Goal: Book appointment/travel/reservation

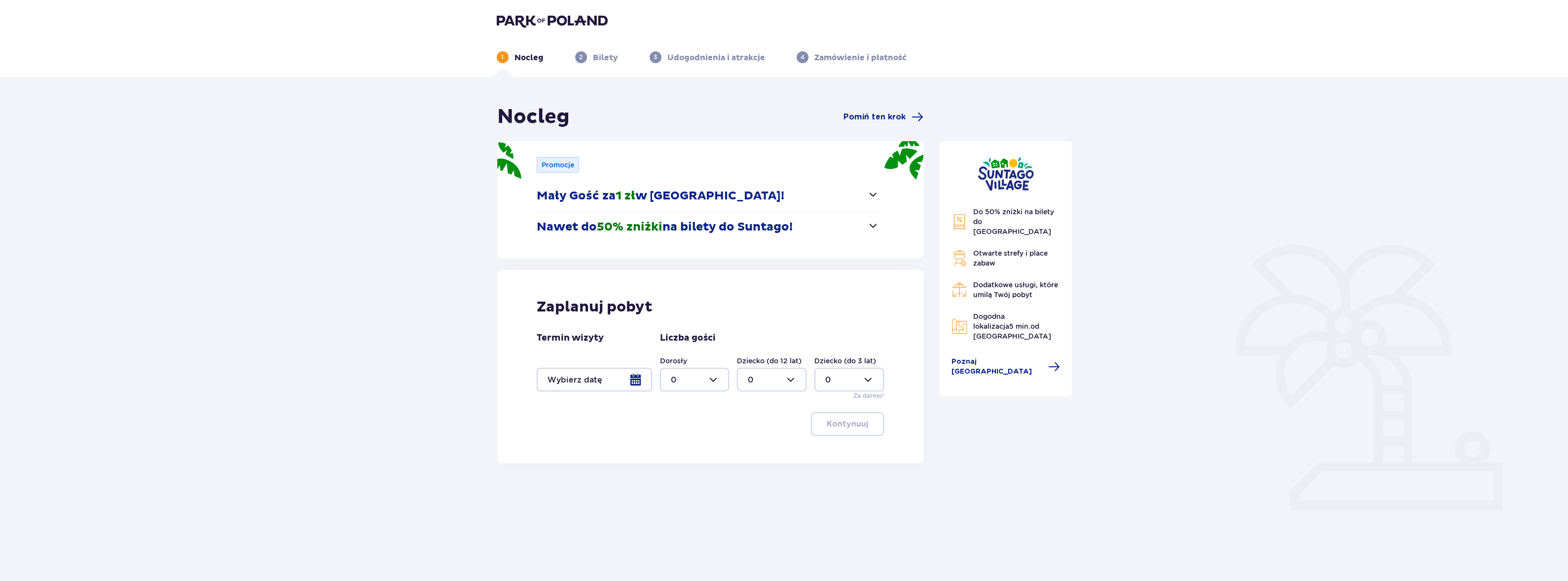
click at [632, 382] on div at bounding box center [594, 379] width 115 height 24
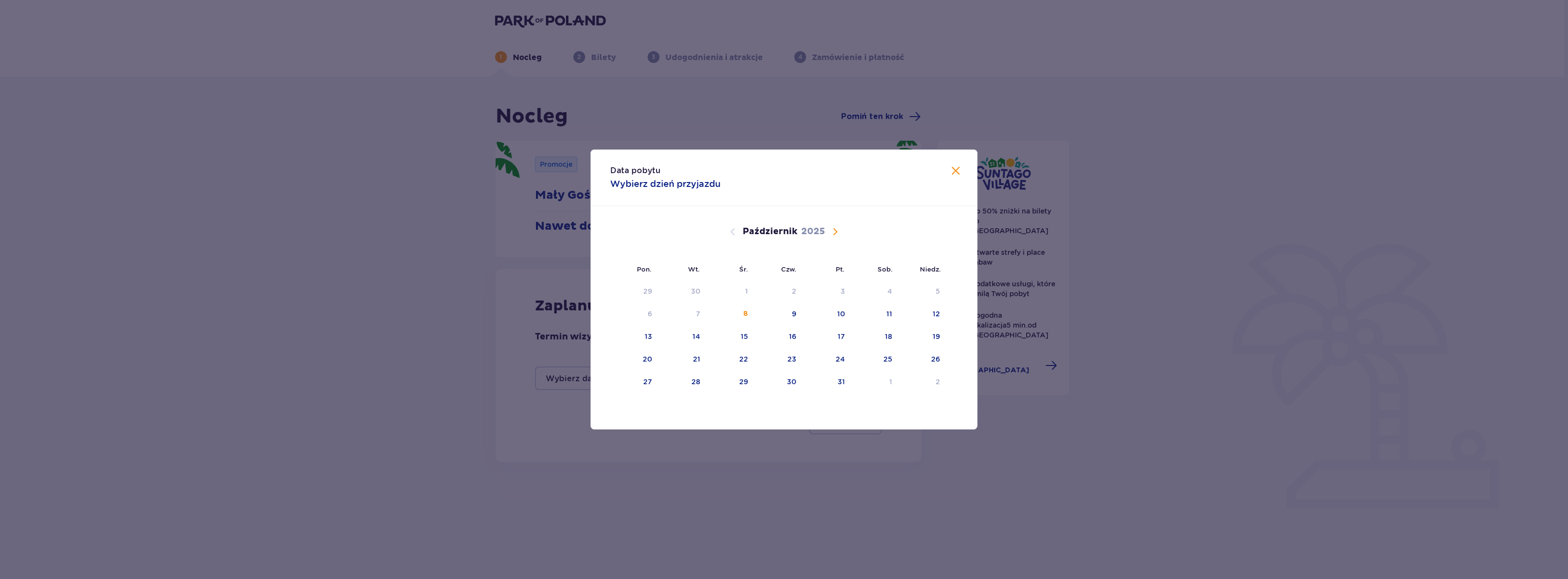
click at [831, 231] on span "Następny miesiąc" at bounding box center [835, 231] width 12 height 12
click at [844, 313] on div "7" at bounding box center [826, 314] width 48 height 22
click at [697, 338] on div "11" at bounding box center [697, 336] width 6 height 10
type input "[DATE] - [DATE]"
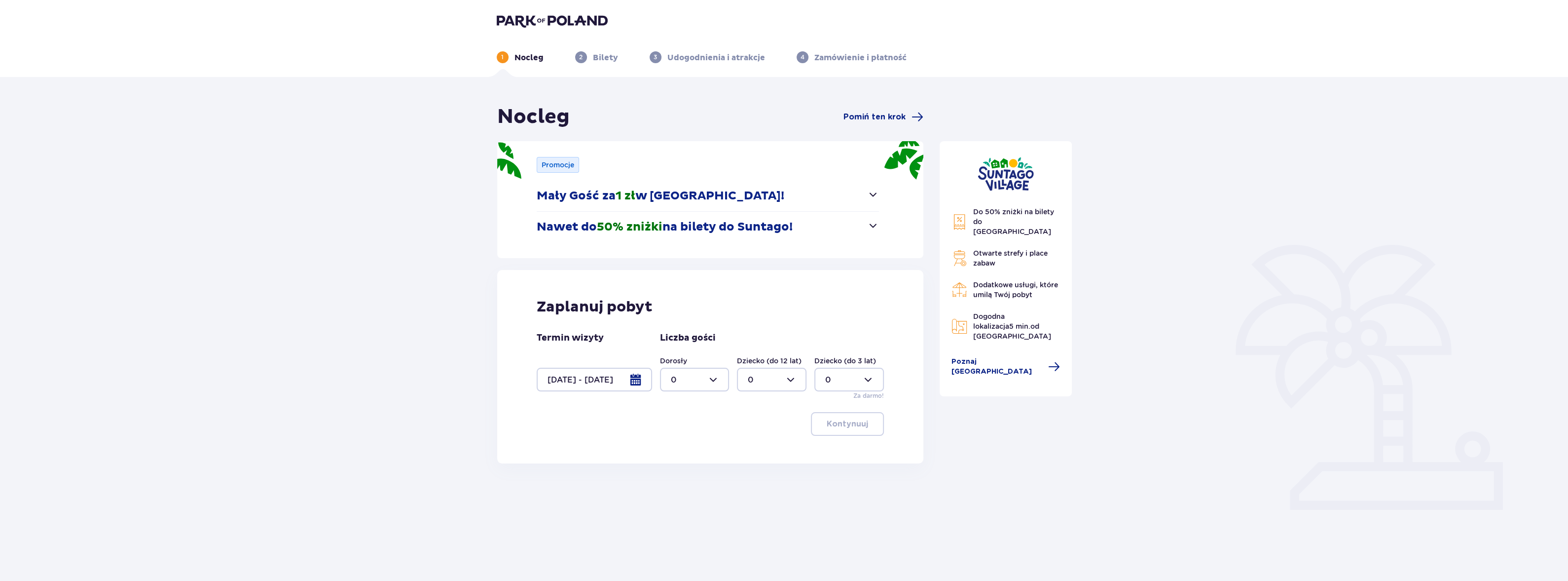
click at [710, 377] on div at bounding box center [695, 379] width 70 height 24
click at [678, 488] on div "4" at bounding box center [694, 492] width 48 height 11
type input "4"
click at [774, 375] on div at bounding box center [772, 379] width 70 height 24
click at [761, 451] on div "2" at bounding box center [771, 450] width 48 height 11
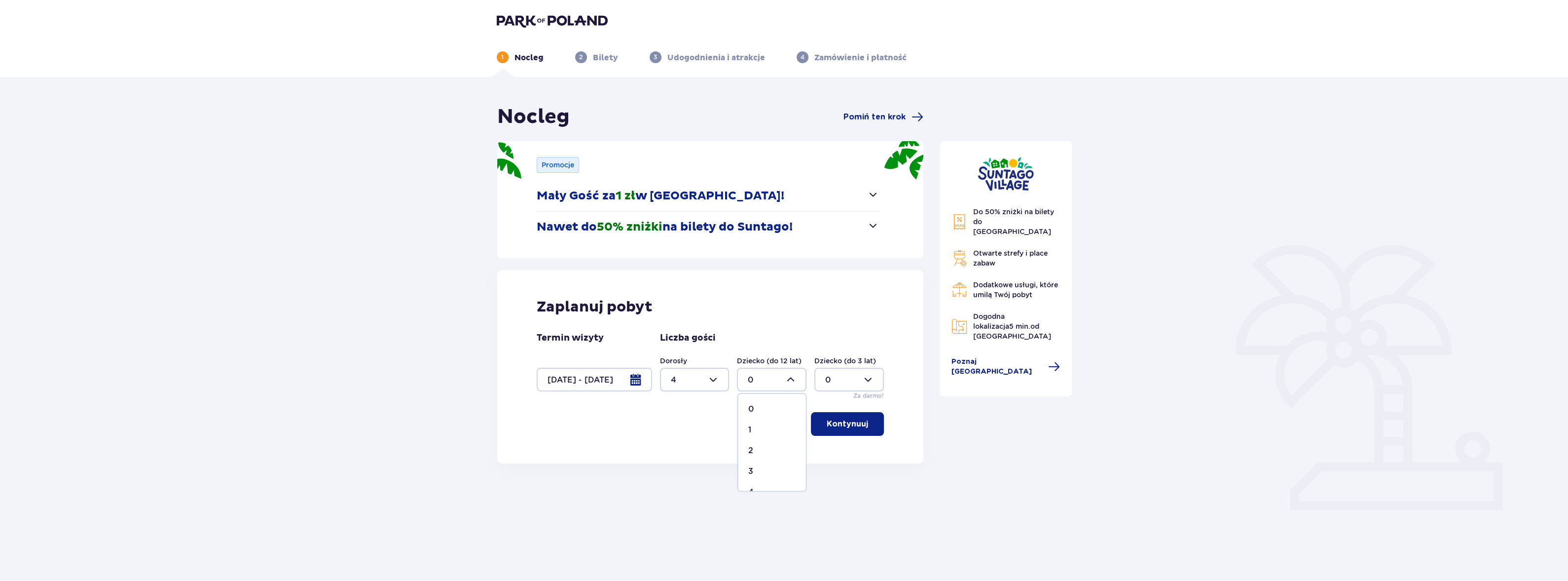
type input "2"
click at [857, 422] on p "Kontynuuj" at bounding box center [847, 424] width 42 height 11
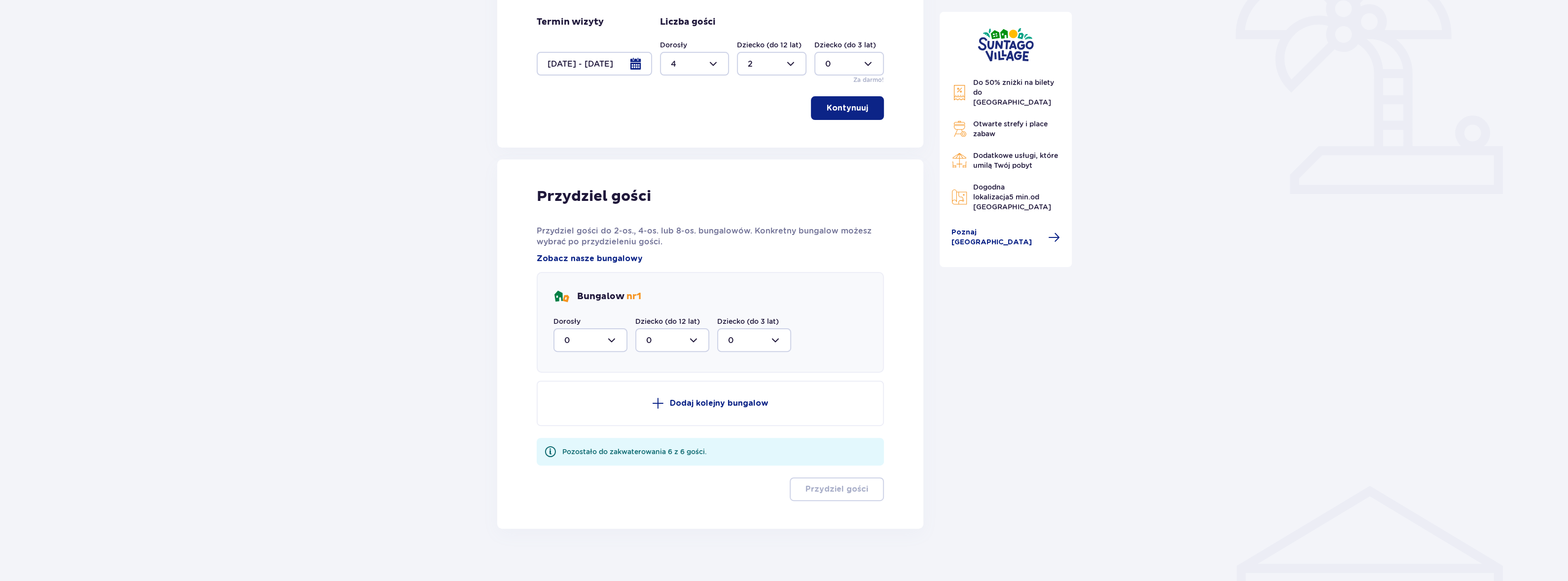
scroll to position [322, 0]
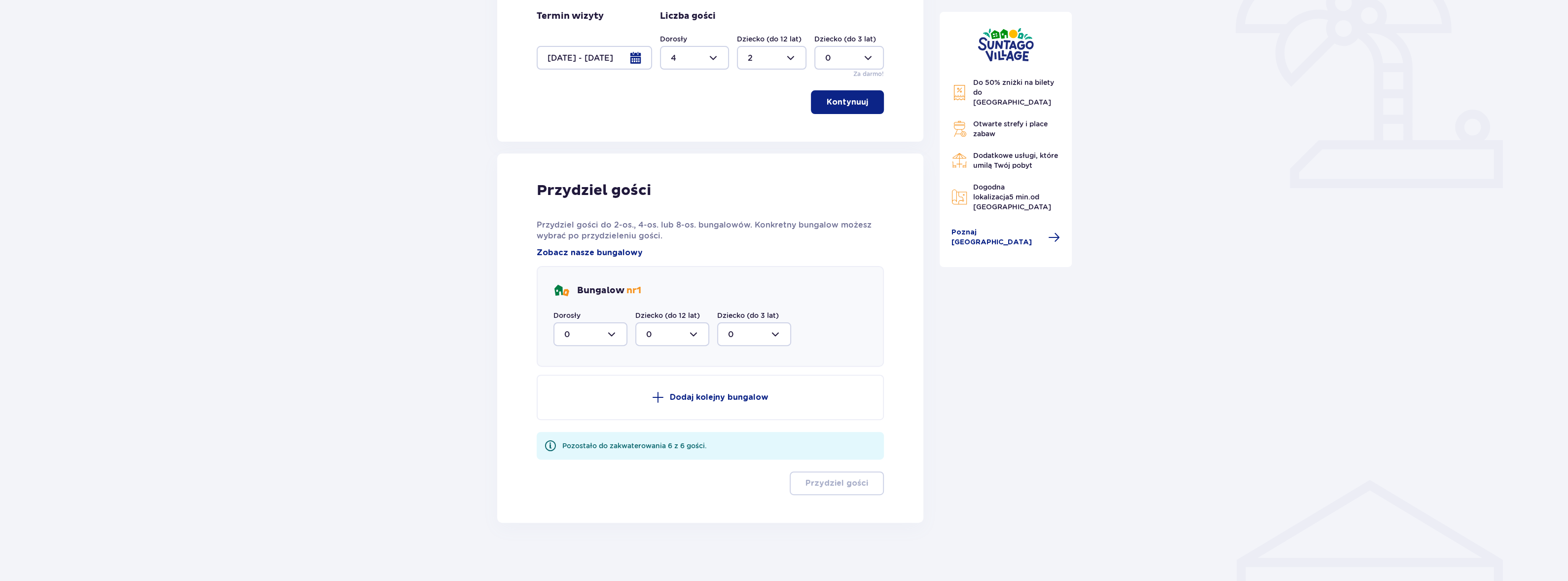
click at [616, 336] on div at bounding box center [591, 334] width 74 height 24
click at [691, 179] on div "Przydziel gości Przydziel gości do 2-os., 4-os. lub 8-os. bungalowów. Konkretny…" at bounding box center [710, 338] width 426 height 369
click at [624, 336] on div at bounding box center [591, 334] width 74 height 24
click at [575, 430] on div "4" at bounding box center [590, 431] width 52 height 11
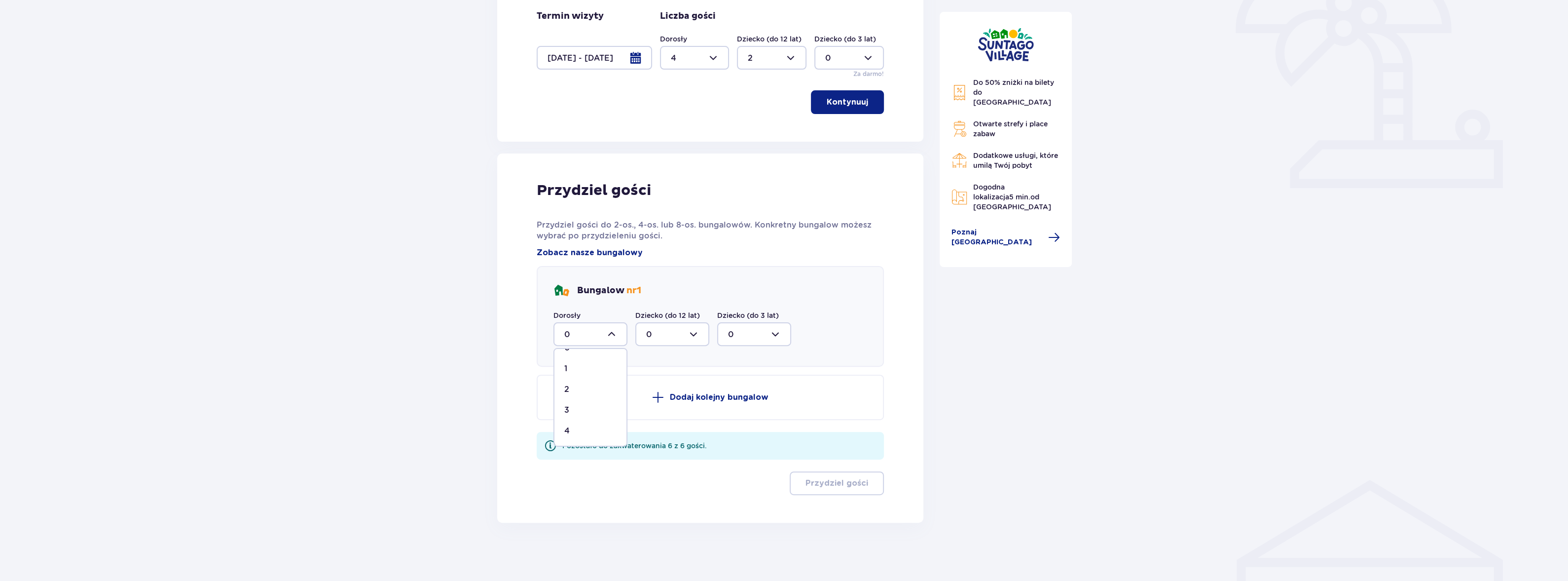
type input "4"
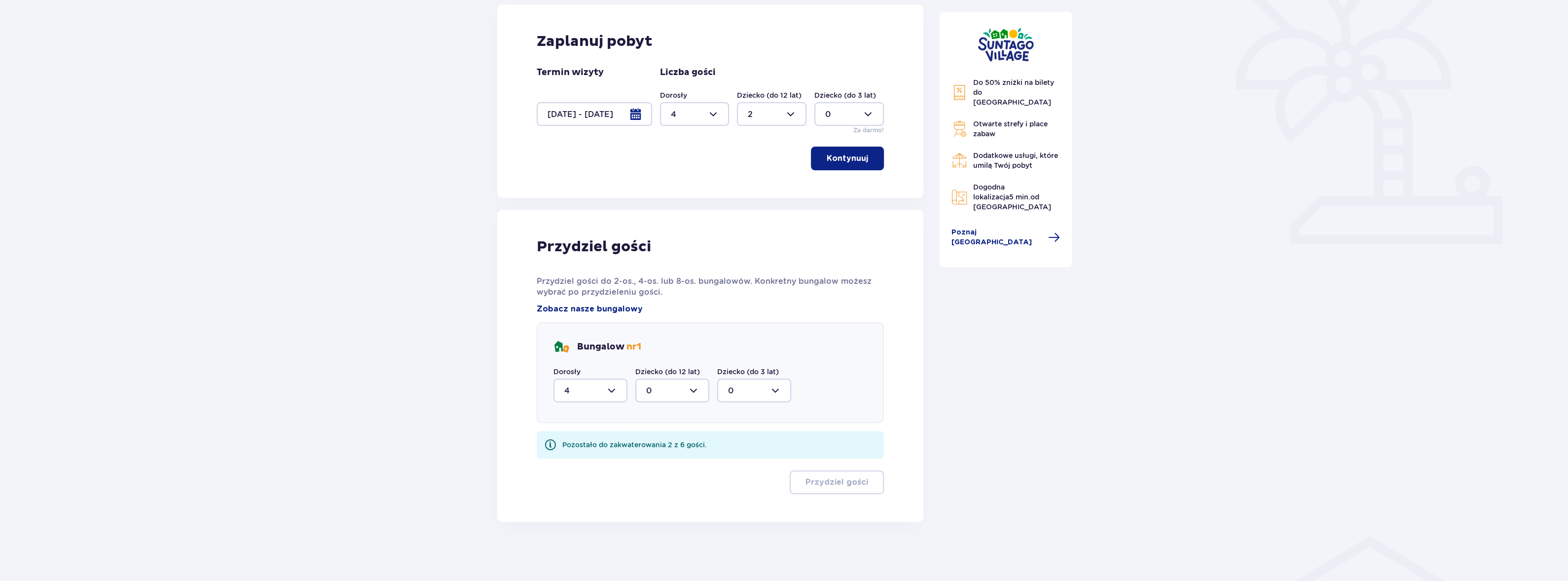
scroll to position [265, 0]
click at [679, 398] on div at bounding box center [672, 391] width 74 height 24
click at [653, 462] on div "2" at bounding box center [672, 462] width 52 height 11
type input "2"
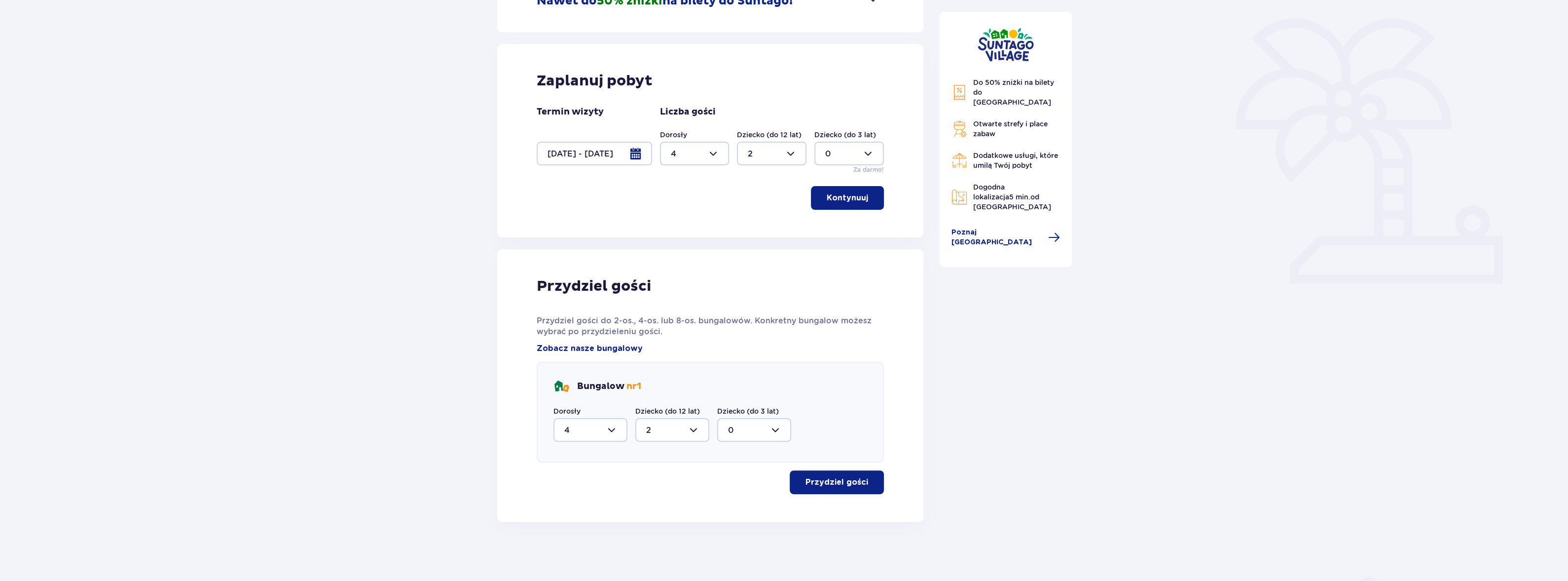
scroll to position [226, 0]
click at [813, 479] on p "Przydziel gości" at bounding box center [836, 483] width 63 height 11
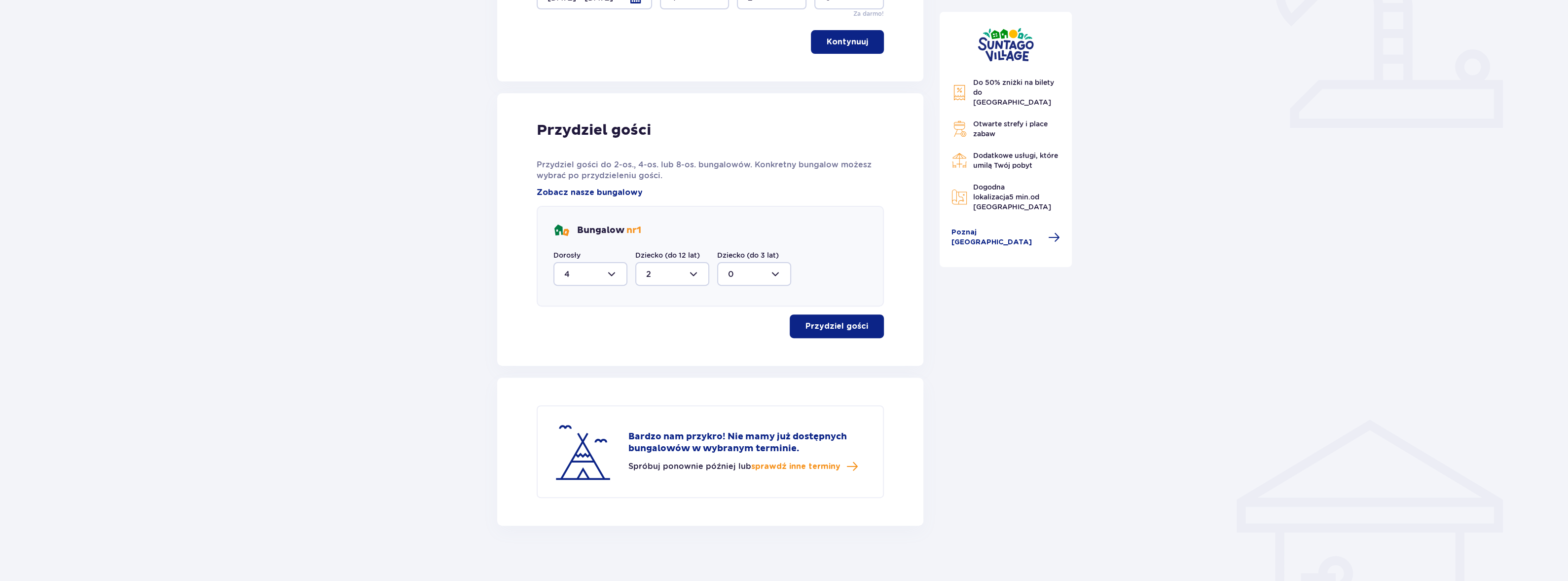
scroll to position [384, 0]
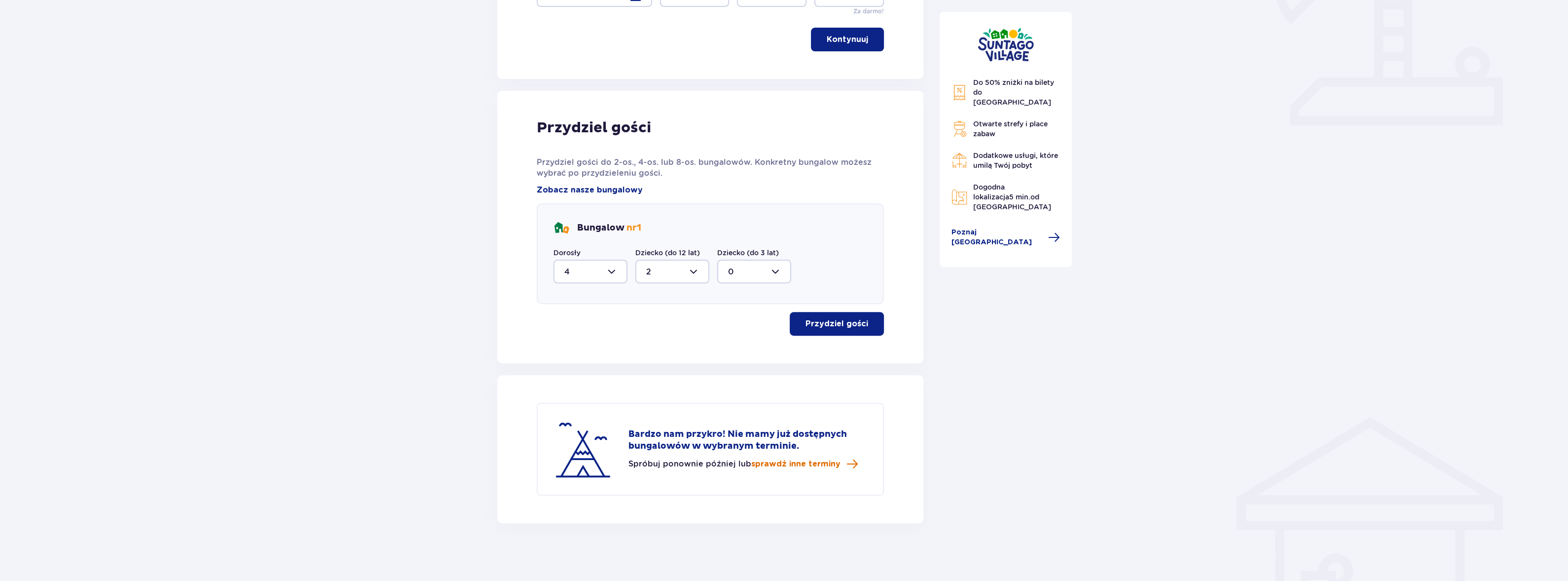
click at [824, 466] on span "sprawdź inne terminy" at bounding box center [796, 464] width 89 height 11
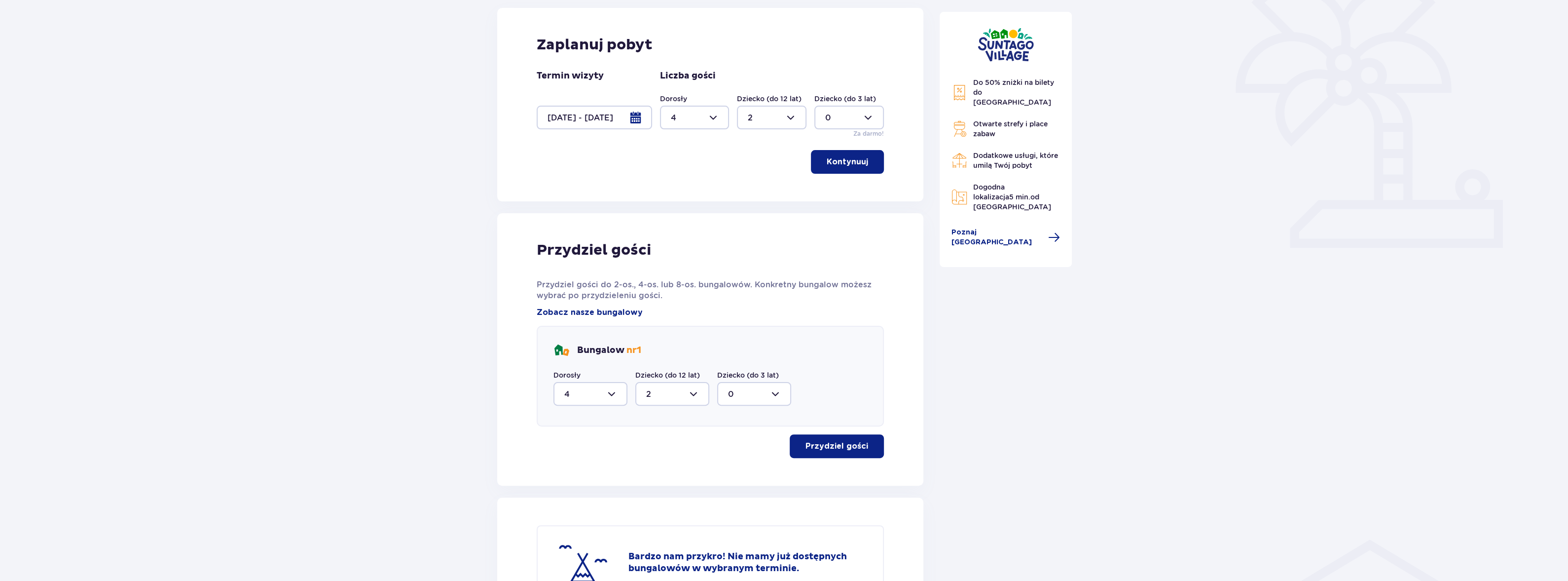
scroll to position [245, 0]
